Goal: Transaction & Acquisition: Book appointment/travel/reservation

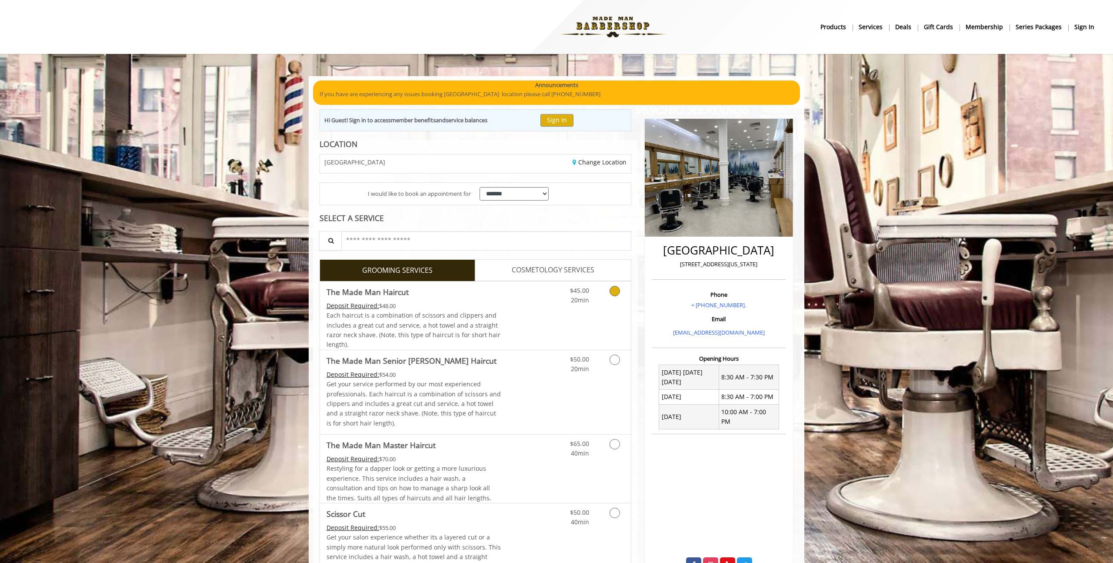
click at [516, 323] on link "Discounted Price" at bounding box center [527, 315] width 52 height 68
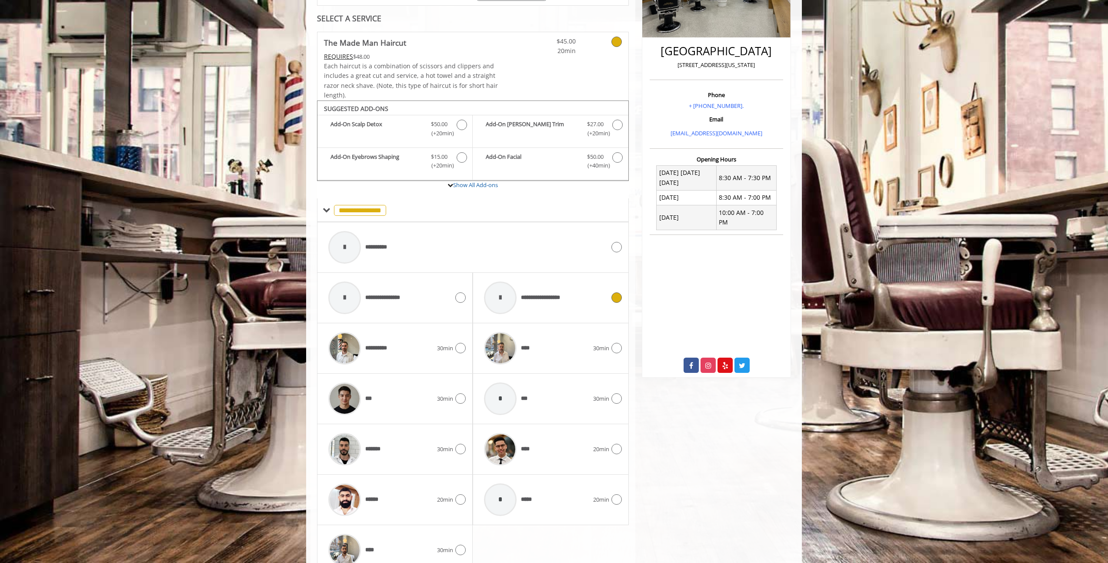
scroll to position [242, 0]
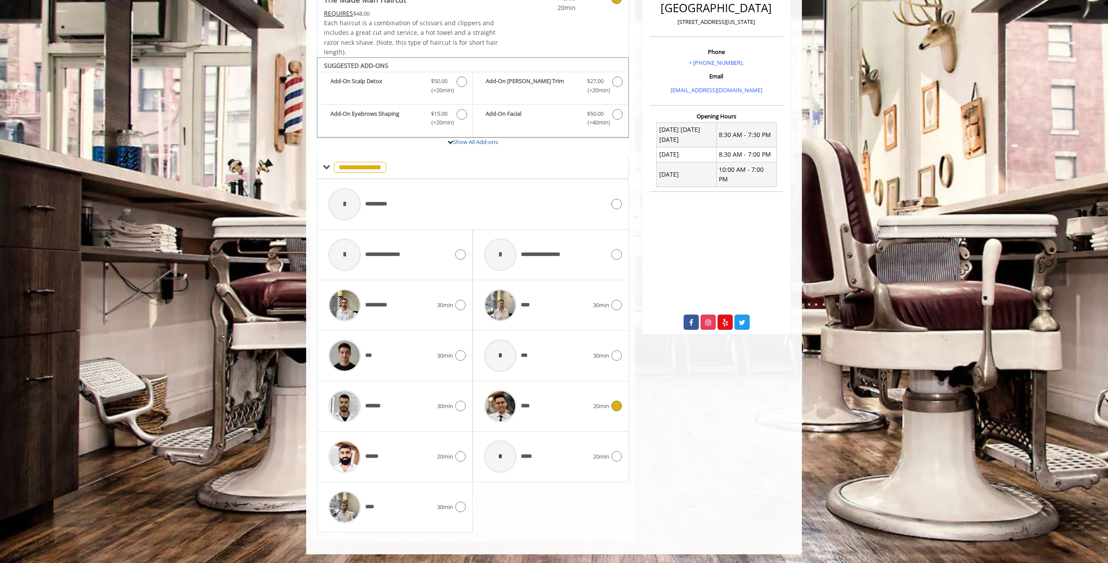
click at [558, 408] on div "****" at bounding box center [536, 405] width 113 height 41
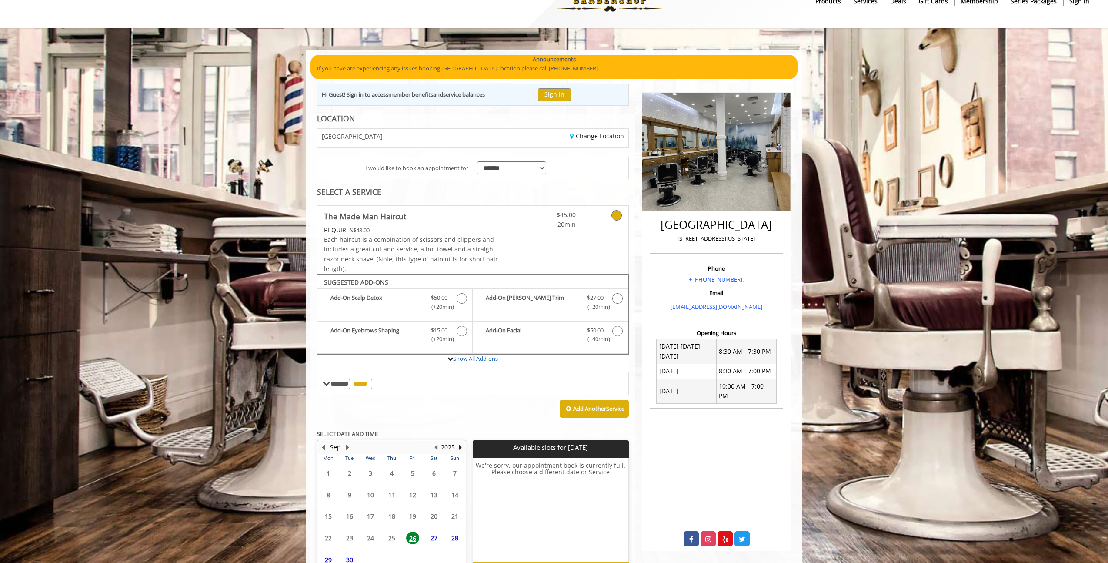
scroll to position [81, 0]
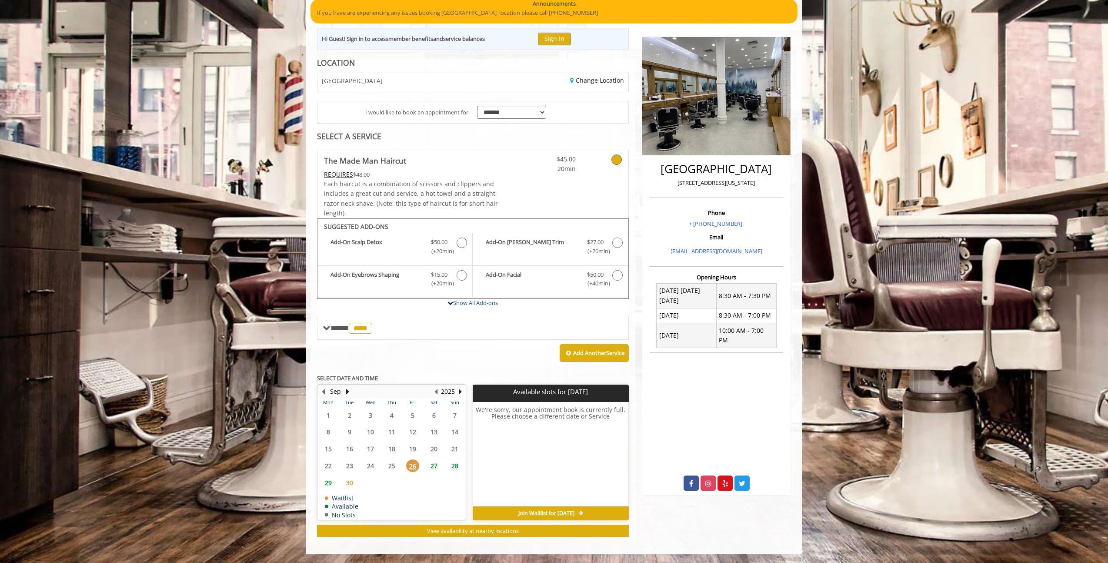
click at [435, 466] on span "27" at bounding box center [433, 465] width 13 height 13
click at [412, 466] on span "26" at bounding box center [412, 465] width 13 height 13
click at [436, 469] on span "27" at bounding box center [433, 465] width 13 height 13
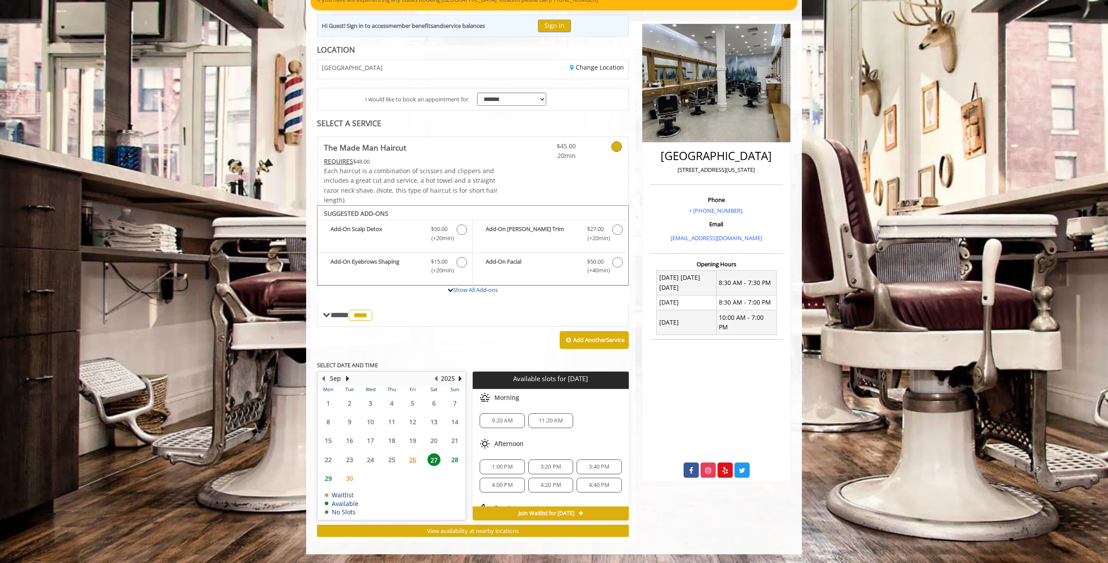
scroll to position [57, 0]
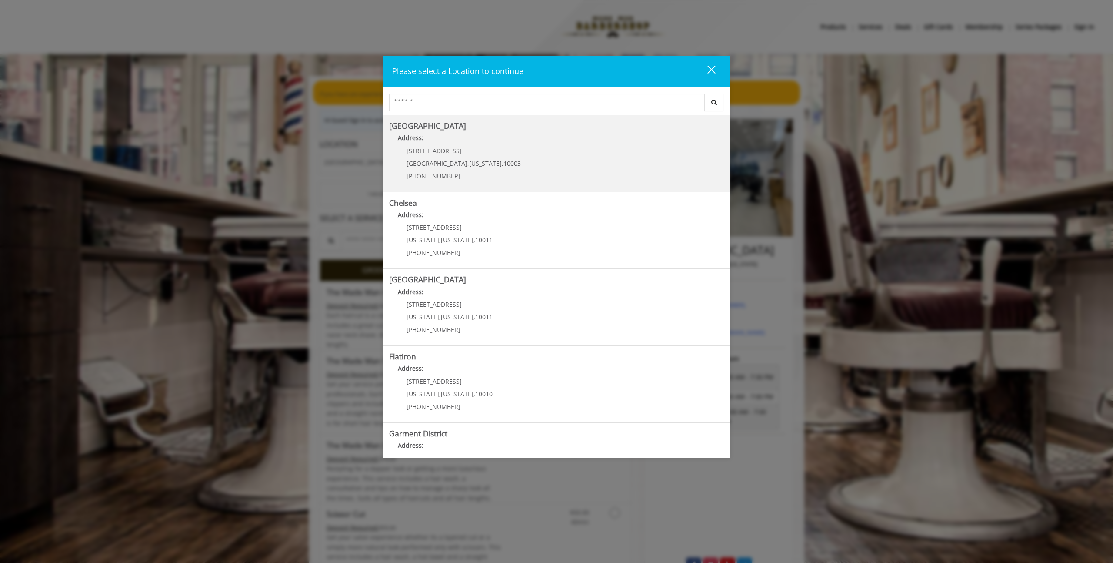
click at [495, 157] on Village "Greenwich Village Address: 60 E 8th St Manhattan , New York , 10003 (212) 598-1…" at bounding box center [556, 153] width 335 height 63
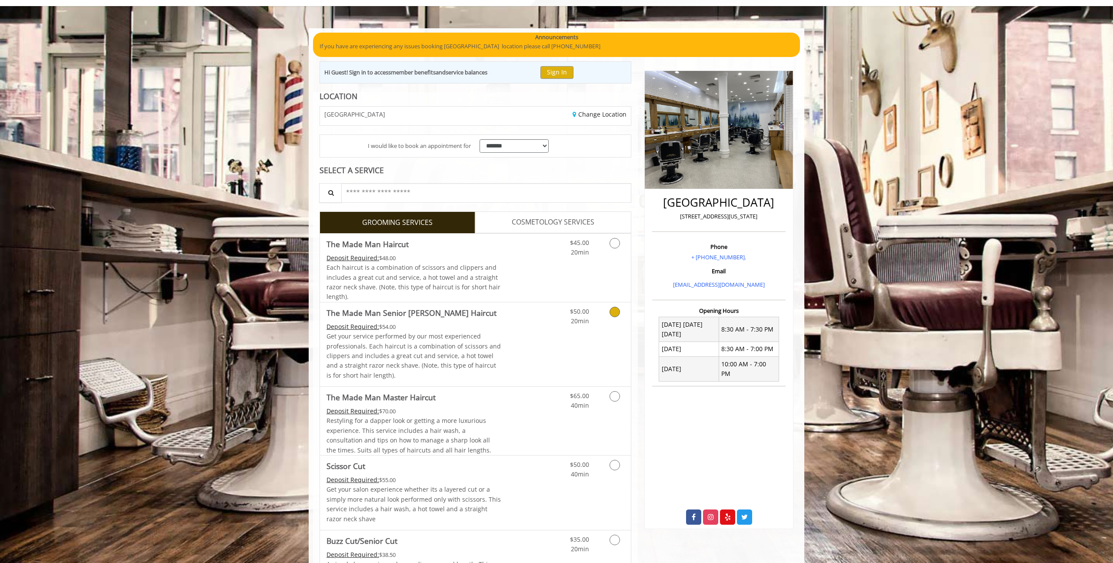
scroll to position [51, 0]
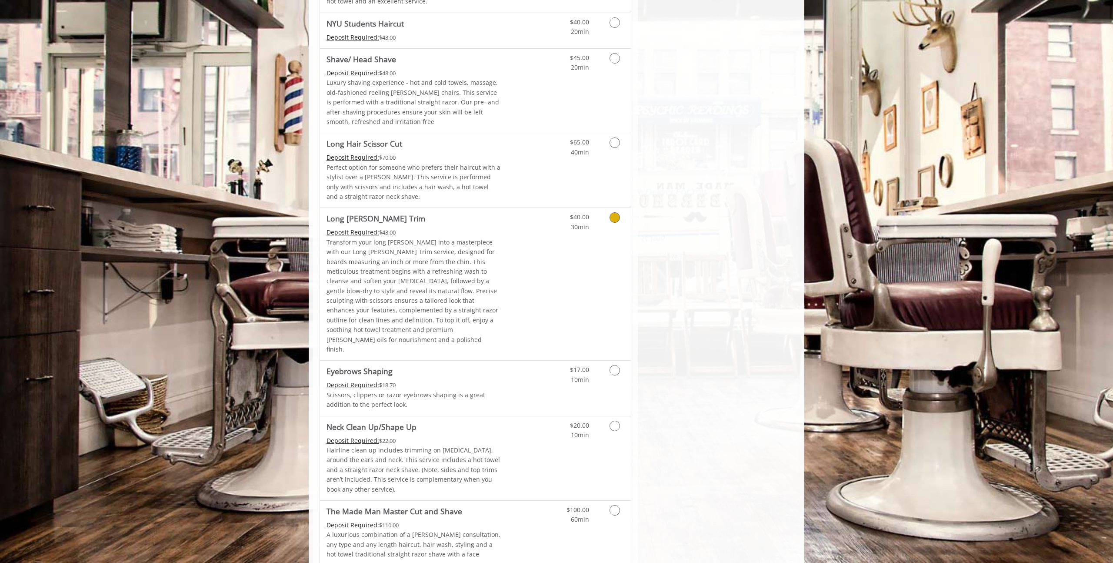
scroll to position [1132, 0]
